Goal: Find specific page/section: Find specific page/section

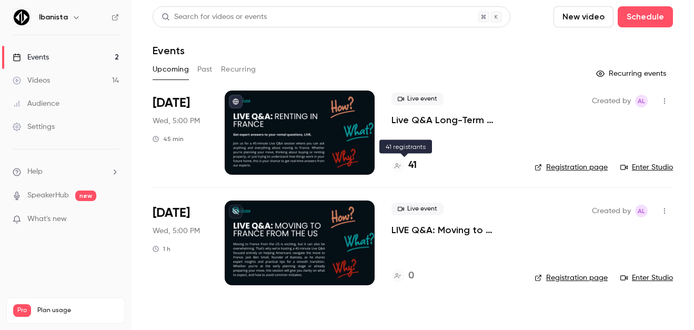
click at [407, 161] on div "41" at bounding box center [403, 165] width 25 height 14
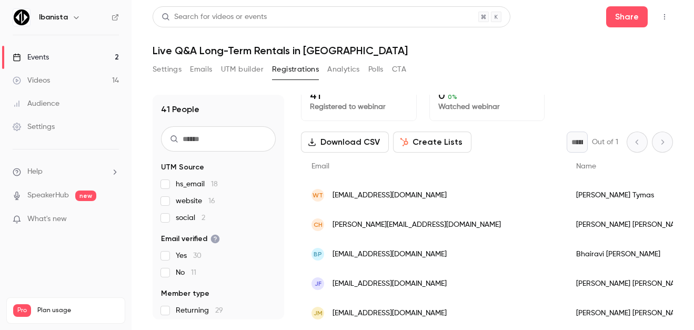
scroll to position [15, 0]
drag, startPoint x: 626, startPoint y: 200, endPoint x: 699, endPoint y: 201, distance: 73.1
click at [693, 201] on html "Ibanista Events 2 Videos 14 Audience Settings Help SpeakerHub new What's new Pr…" at bounding box center [347, 165] width 694 height 330
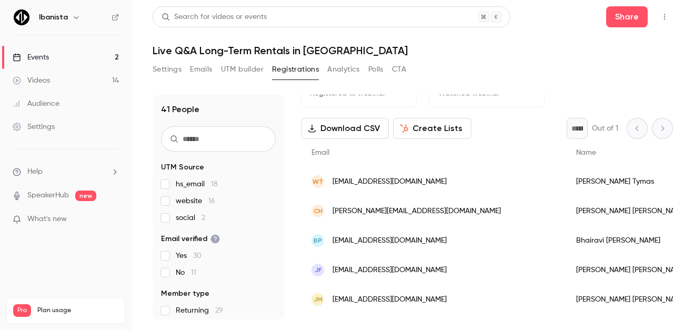
scroll to position [35, 0]
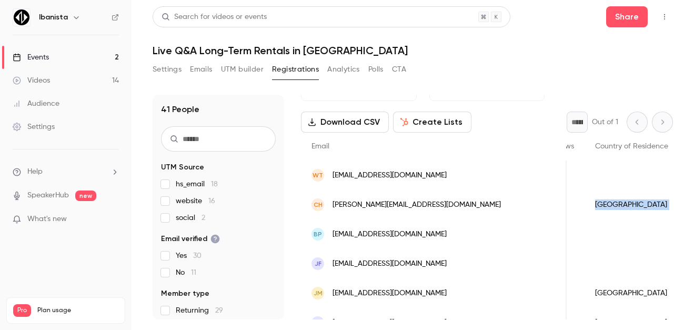
drag, startPoint x: 631, startPoint y: 208, endPoint x: 685, endPoint y: 208, distance: 53.6
click at [685, 208] on main "Search for videos or events Share Live Q&A Long-Term Rentals in [GEOGRAPHIC_DAT…" at bounding box center [412, 165] width 562 height 330
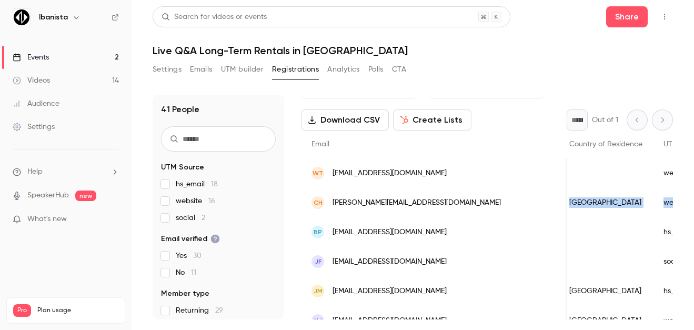
scroll to position [57, 0]
